Goal: Obtain resource: Obtain resource

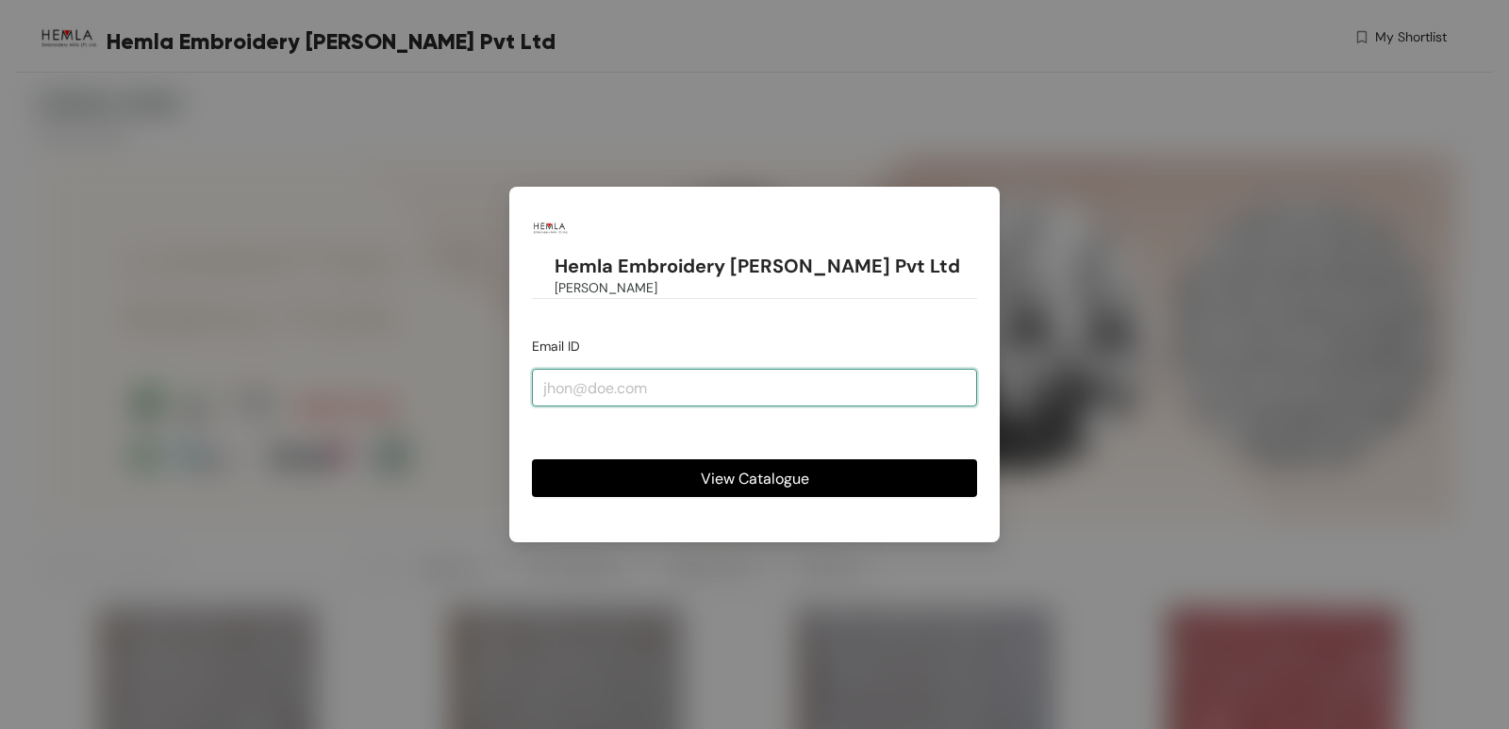
click at [614, 369] on input "email" at bounding box center [754, 388] width 445 height 38
type input "[EMAIL_ADDRESS][DOMAIN_NAME]"
click at [742, 467] on span "View Catalogue" at bounding box center [755, 479] width 108 height 24
click at [748, 467] on span "View Catalogue" at bounding box center [755, 479] width 108 height 24
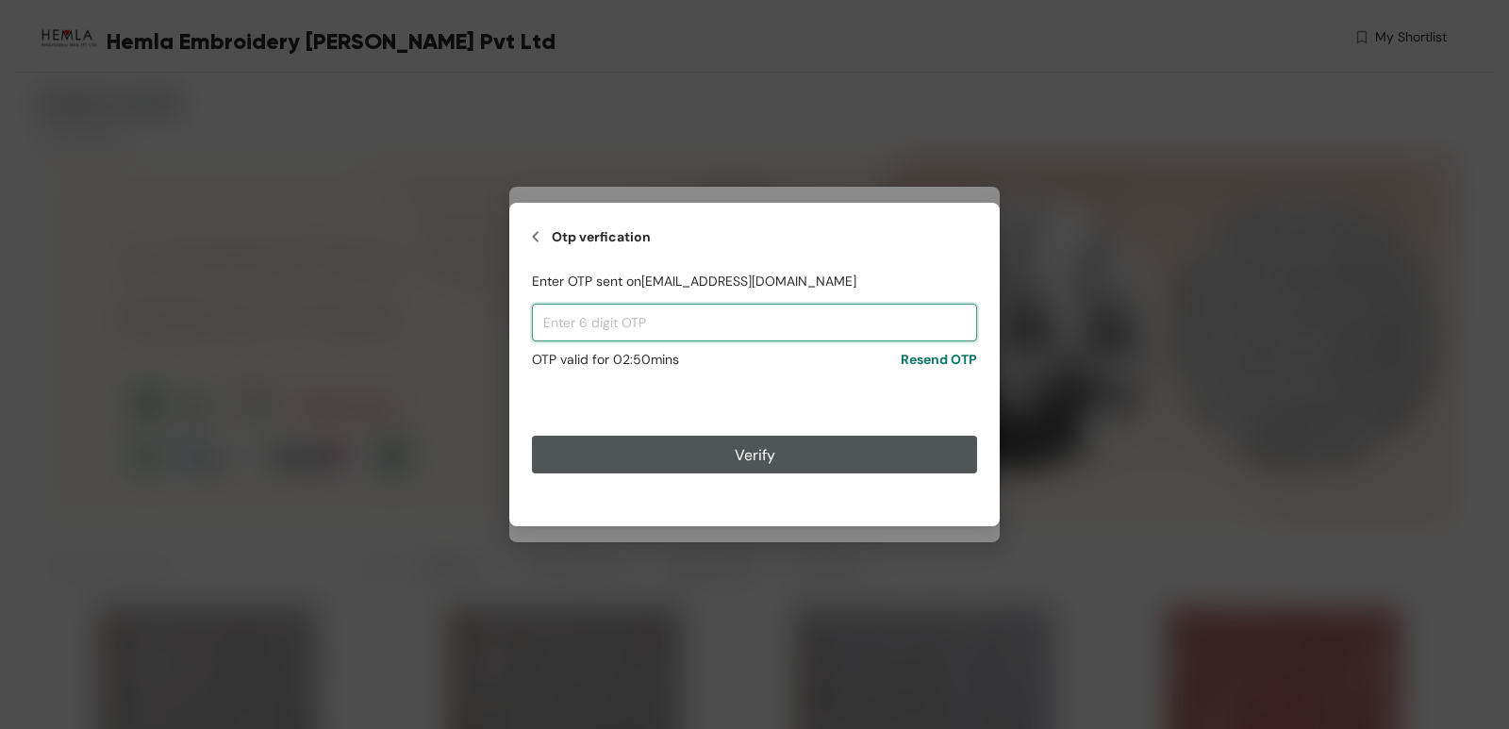
click at [671, 306] on input "text" at bounding box center [754, 323] width 445 height 38
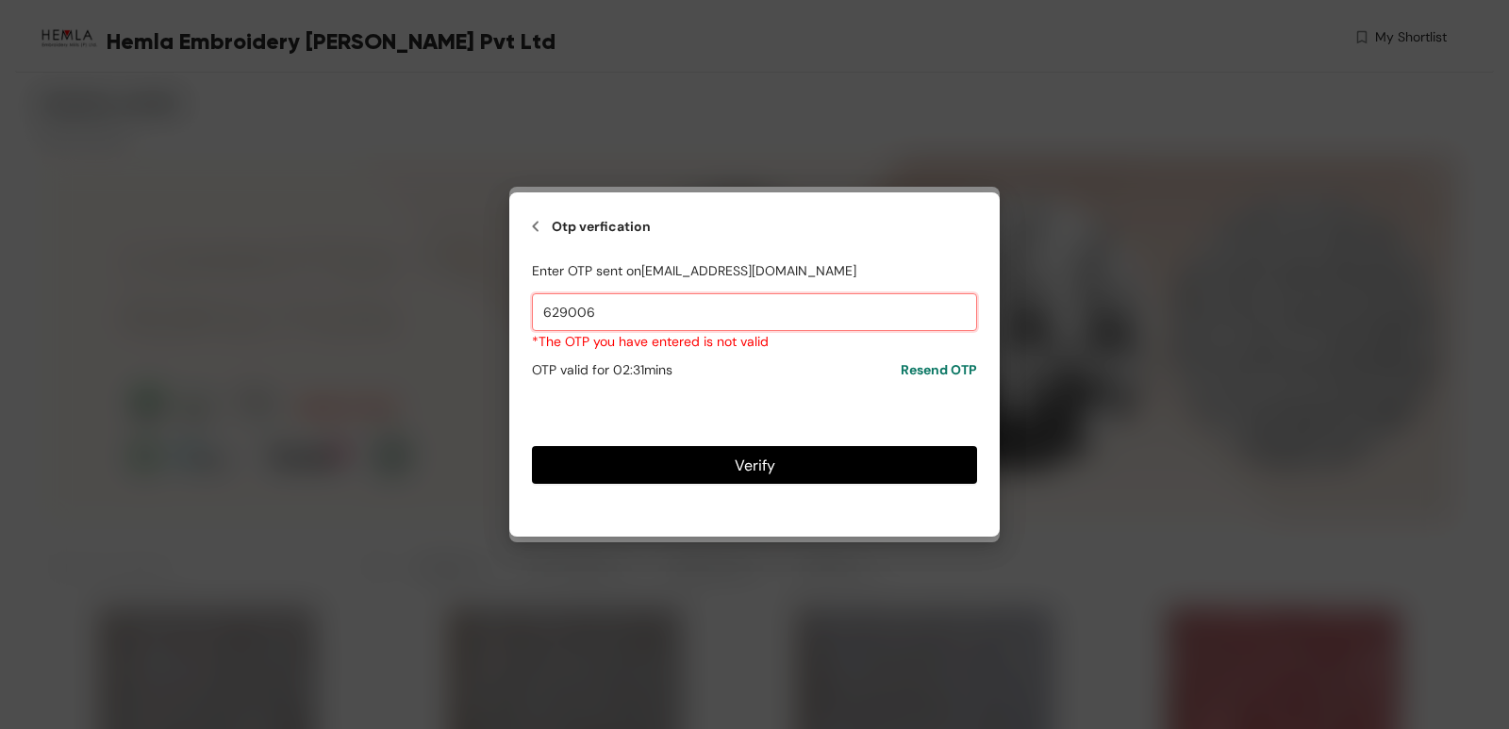
click at [567, 309] on input "629006" at bounding box center [754, 312] width 445 height 38
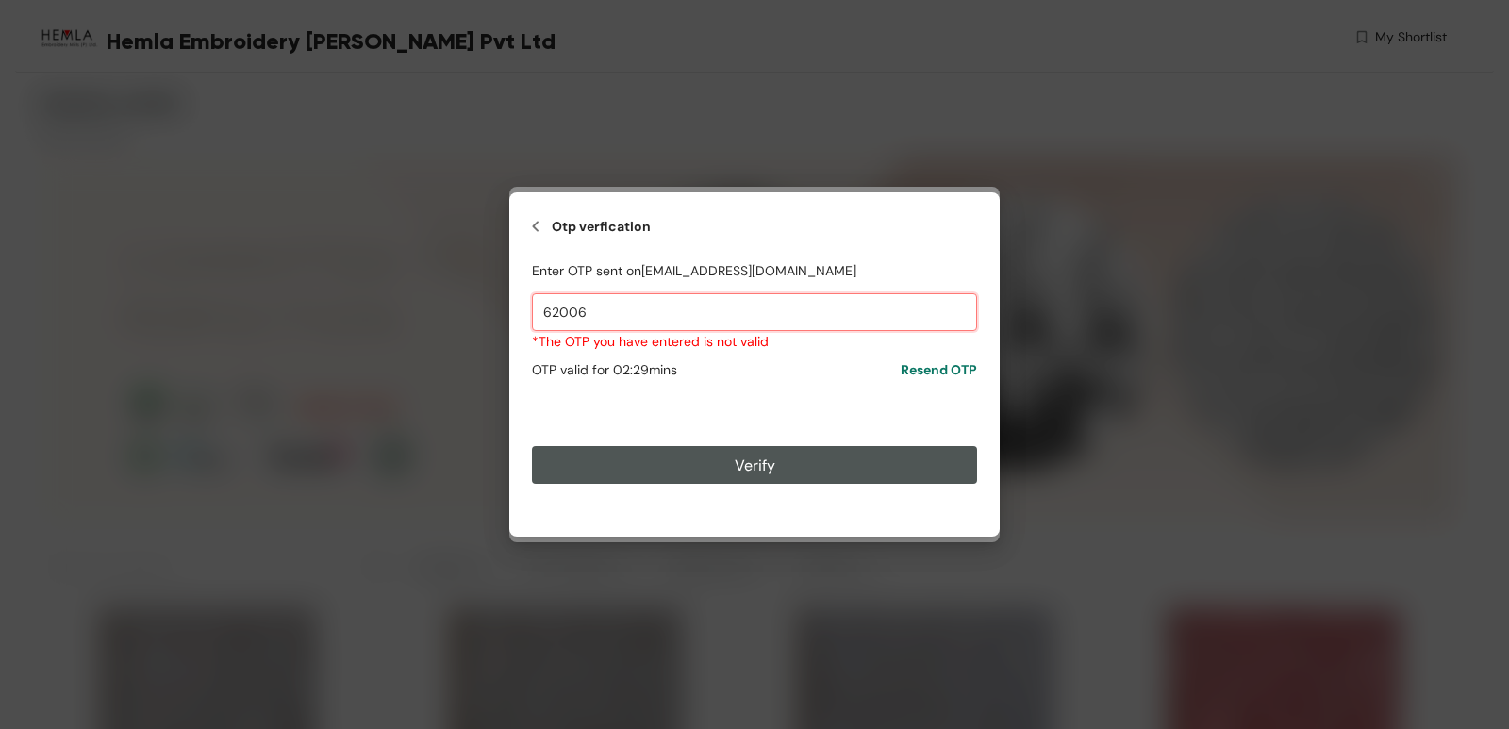
click at [592, 312] on input "62006" at bounding box center [754, 312] width 445 height 38
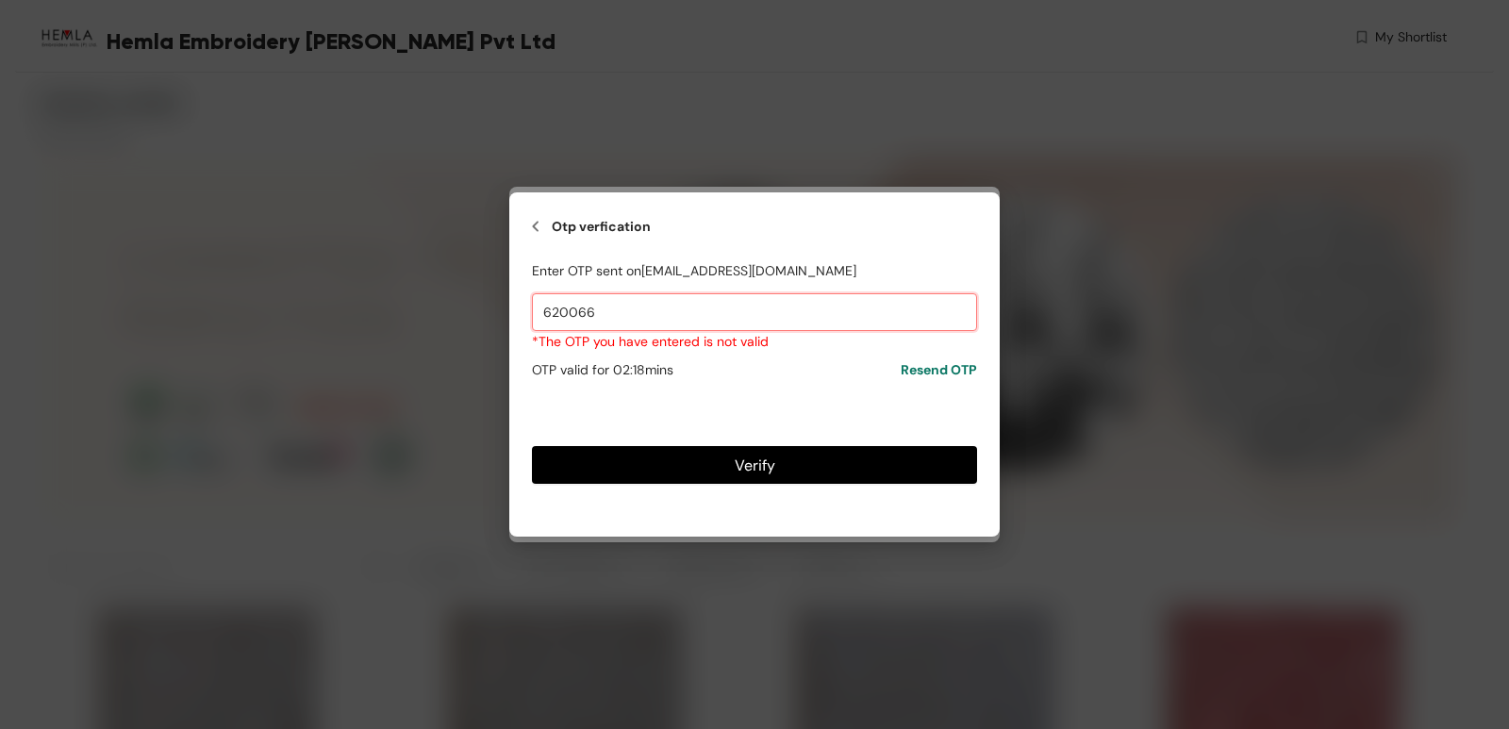
click at [569, 310] on input "620066" at bounding box center [754, 312] width 445 height 38
type input "629066"
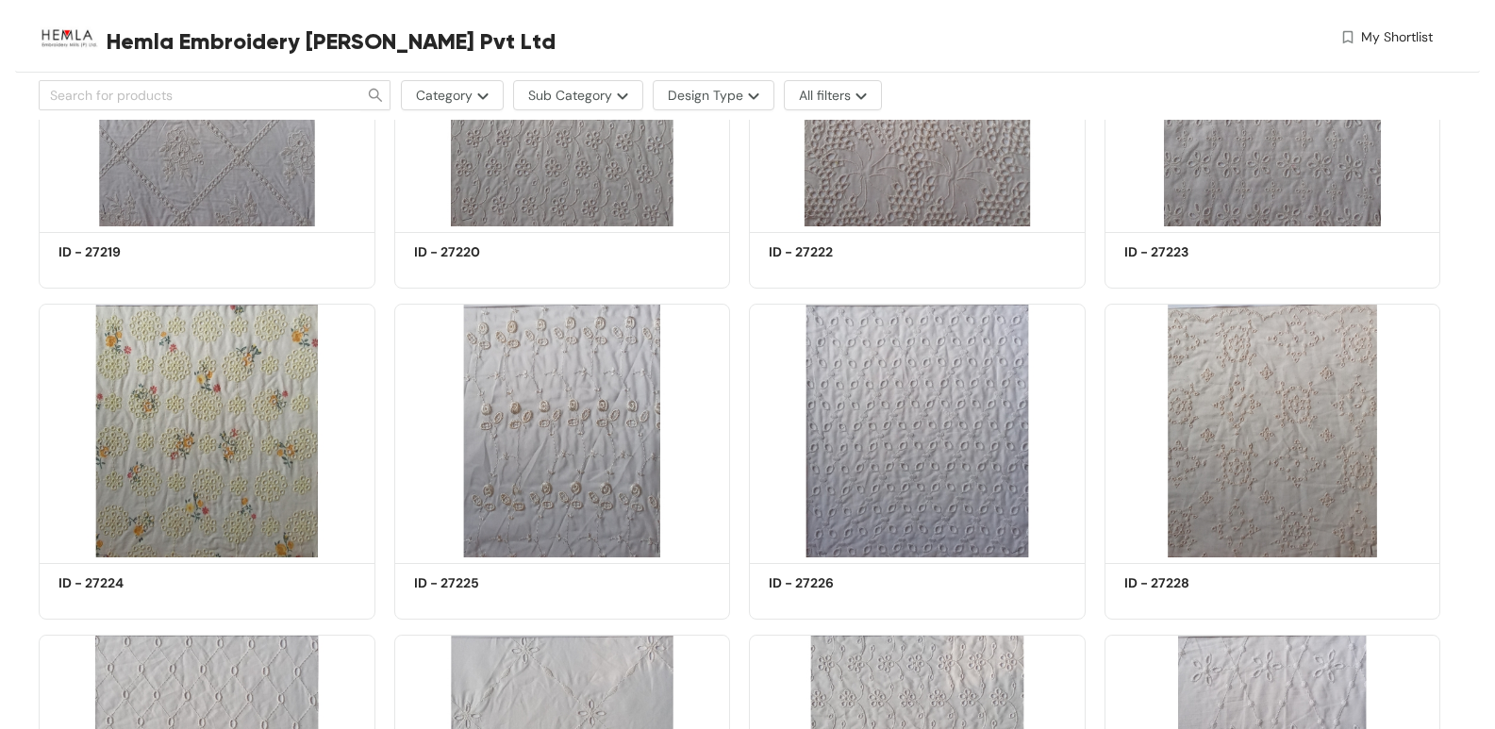
scroll to position [48866, 0]
